Goal: Information Seeking & Learning: Learn about a topic

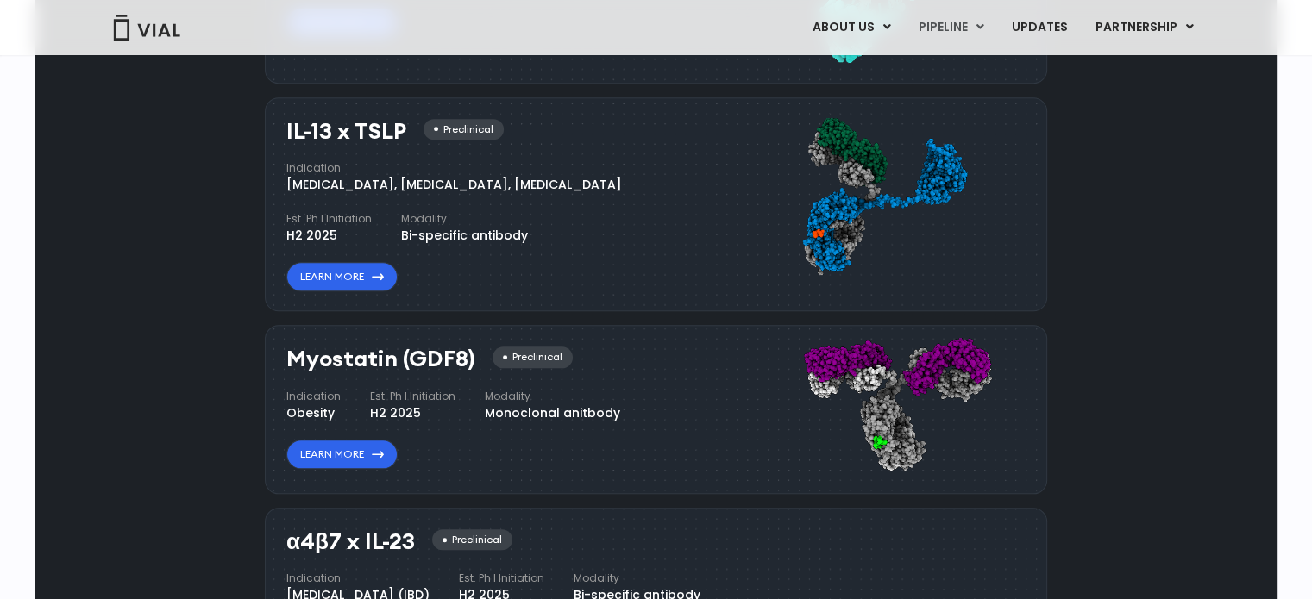
scroll to position [1638, 0]
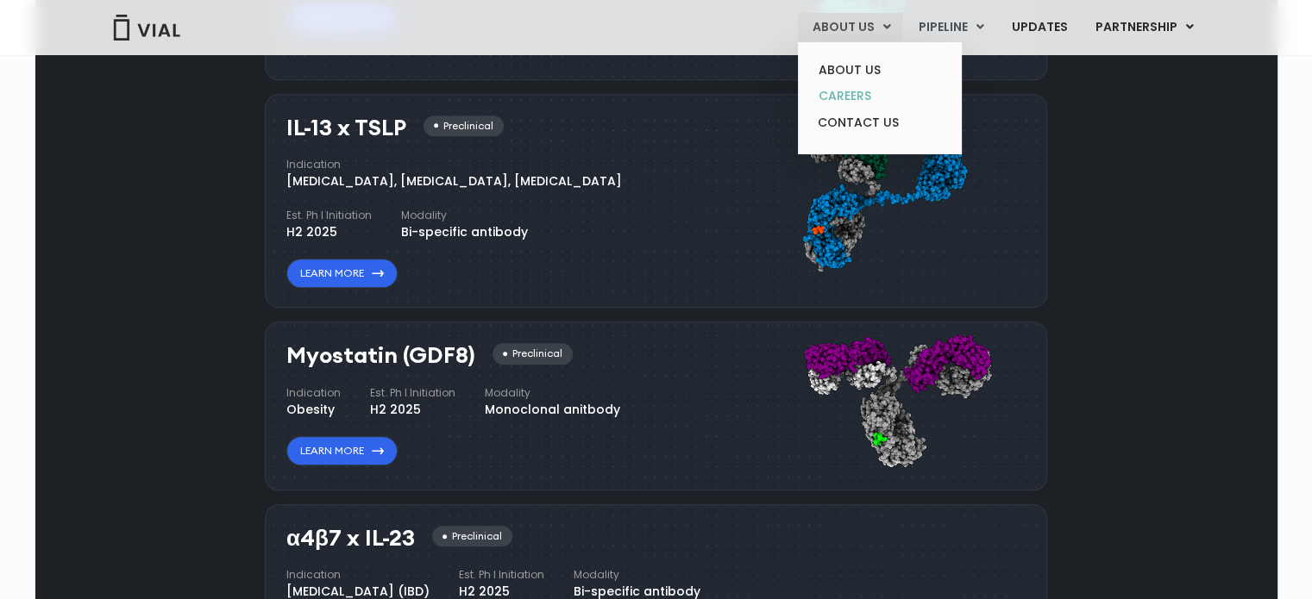
click at [854, 96] on link "CAREERS" at bounding box center [879, 96] width 151 height 27
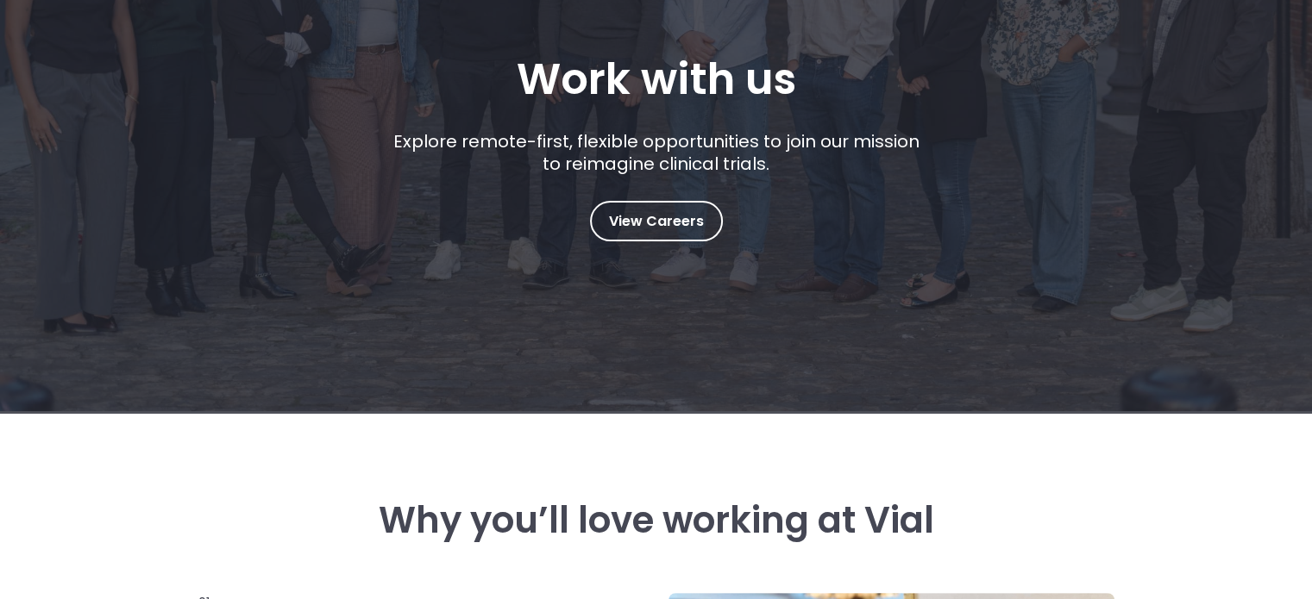
scroll to position [259, 0]
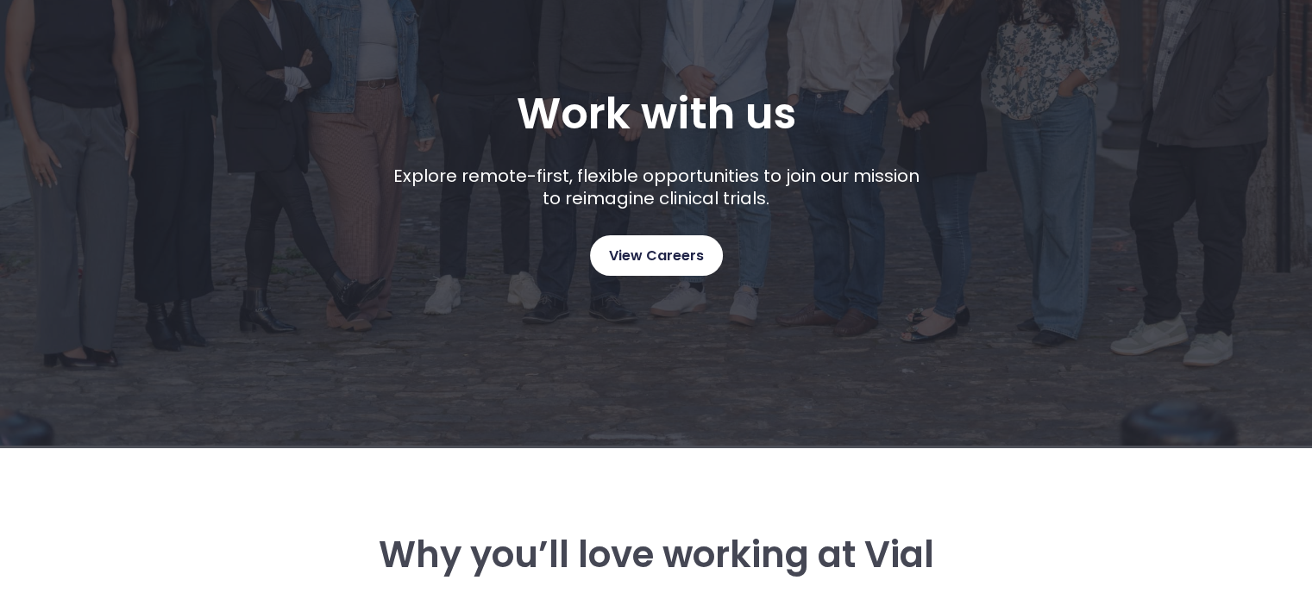
click at [641, 256] on span "View Careers" at bounding box center [656, 256] width 95 height 22
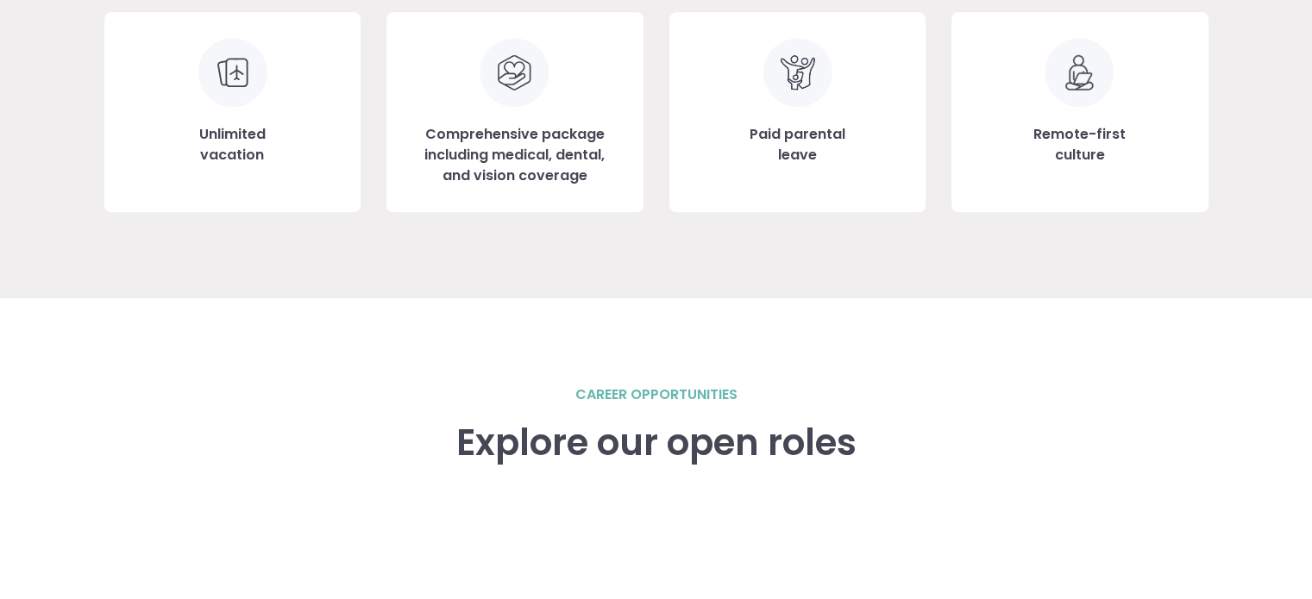
scroll to position [1955, 0]
